Goal: Task Accomplishment & Management: Manage account settings

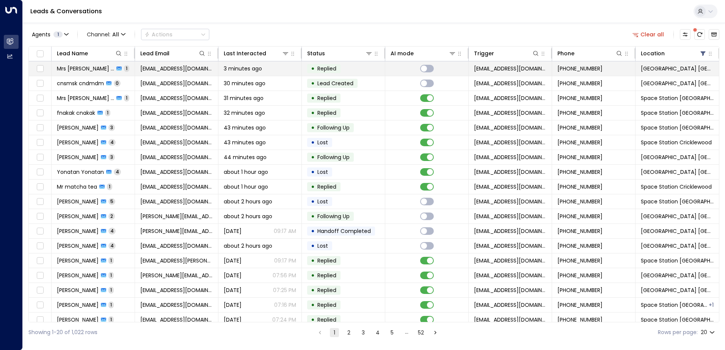
click at [88, 70] on span "Mrs [PERSON_NAME] daslkdm" at bounding box center [85, 69] width 57 height 8
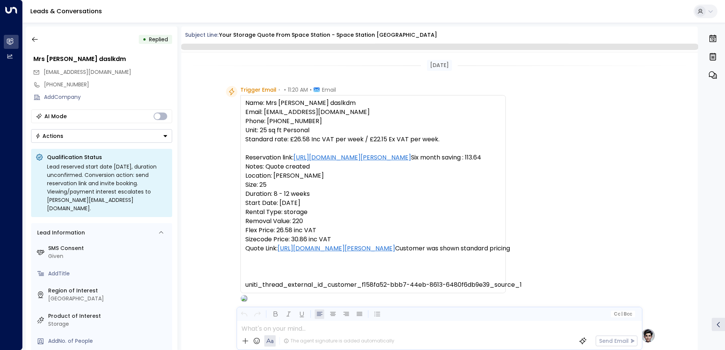
scroll to position [286, 0]
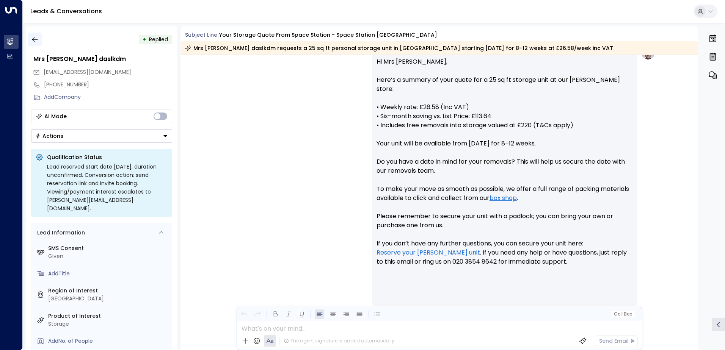
click at [36, 38] on icon "button" at bounding box center [35, 40] width 8 height 8
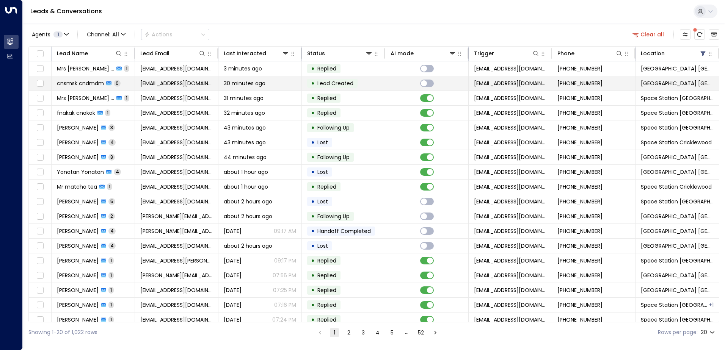
click at [102, 86] on span "cnsmsk cndmdm" at bounding box center [80, 84] width 47 height 8
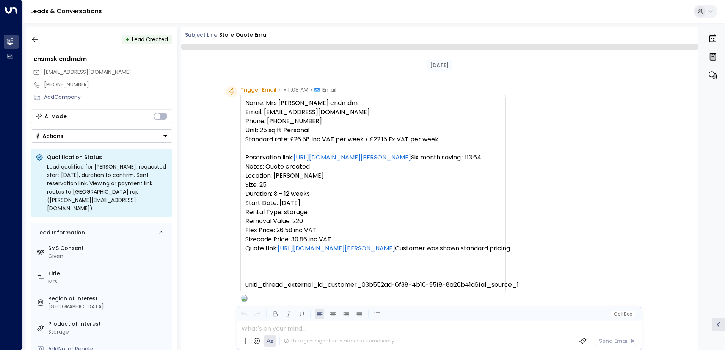
scroll to position [46, 0]
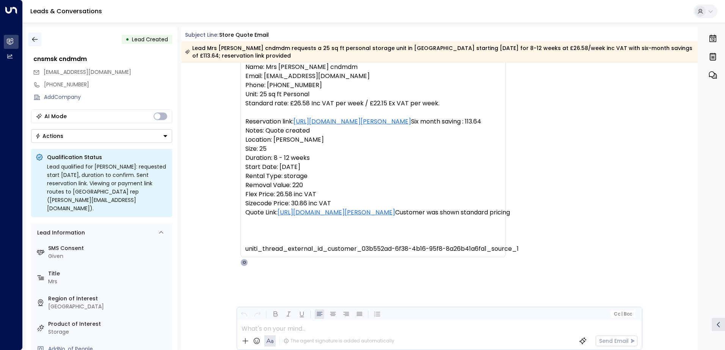
click at [36, 38] on icon "button" at bounding box center [35, 40] width 8 height 8
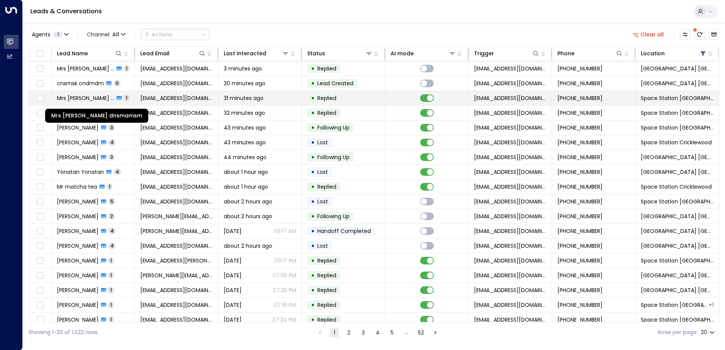
click at [109, 99] on span "Mrs [PERSON_NAME] dnsmamsm" at bounding box center [85, 98] width 57 height 8
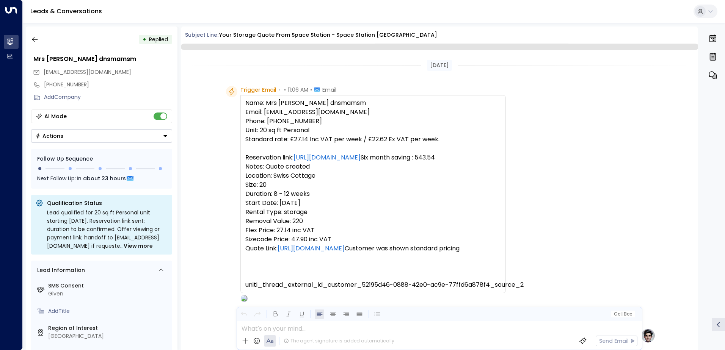
scroll to position [286, 0]
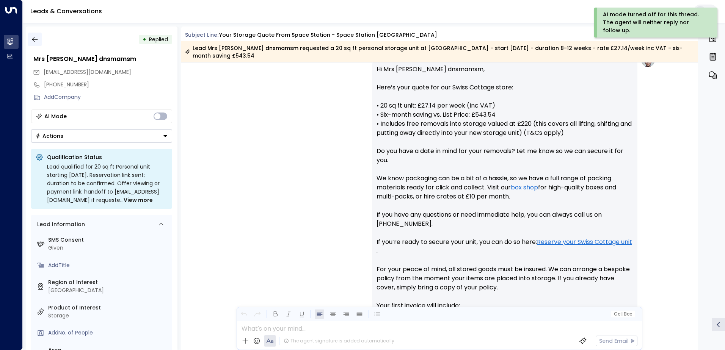
click at [36, 39] on icon "button" at bounding box center [35, 40] width 8 height 8
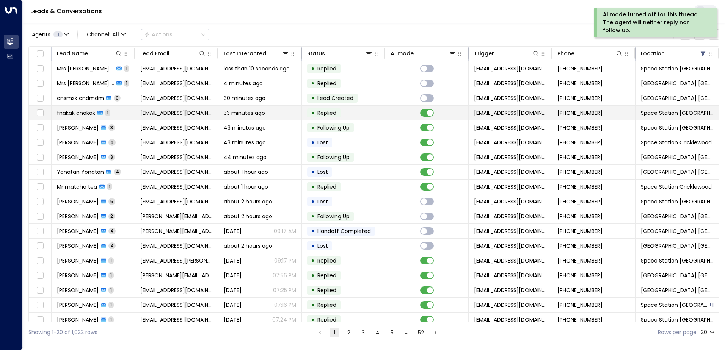
click at [118, 115] on td "fnakak cnakak 1" at bounding box center [93, 113] width 83 height 14
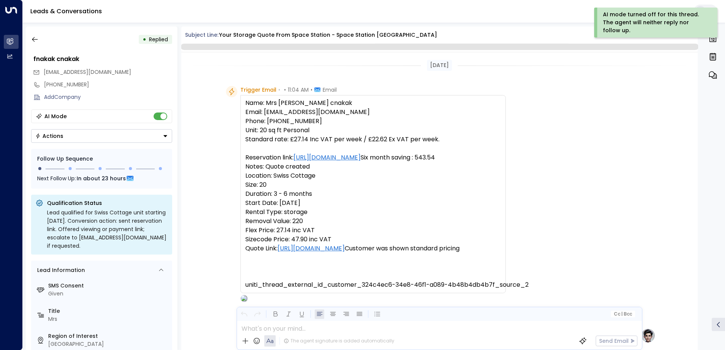
scroll to position [415, 0]
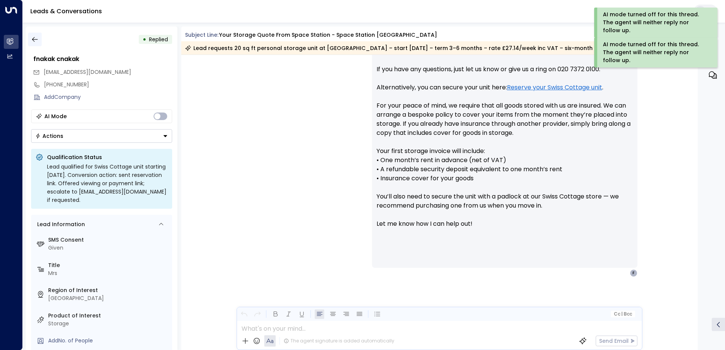
click at [30, 35] on button "button" at bounding box center [35, 40] width 14 height 14
